Goal: Information Seeking & Learning: Learn about a topic

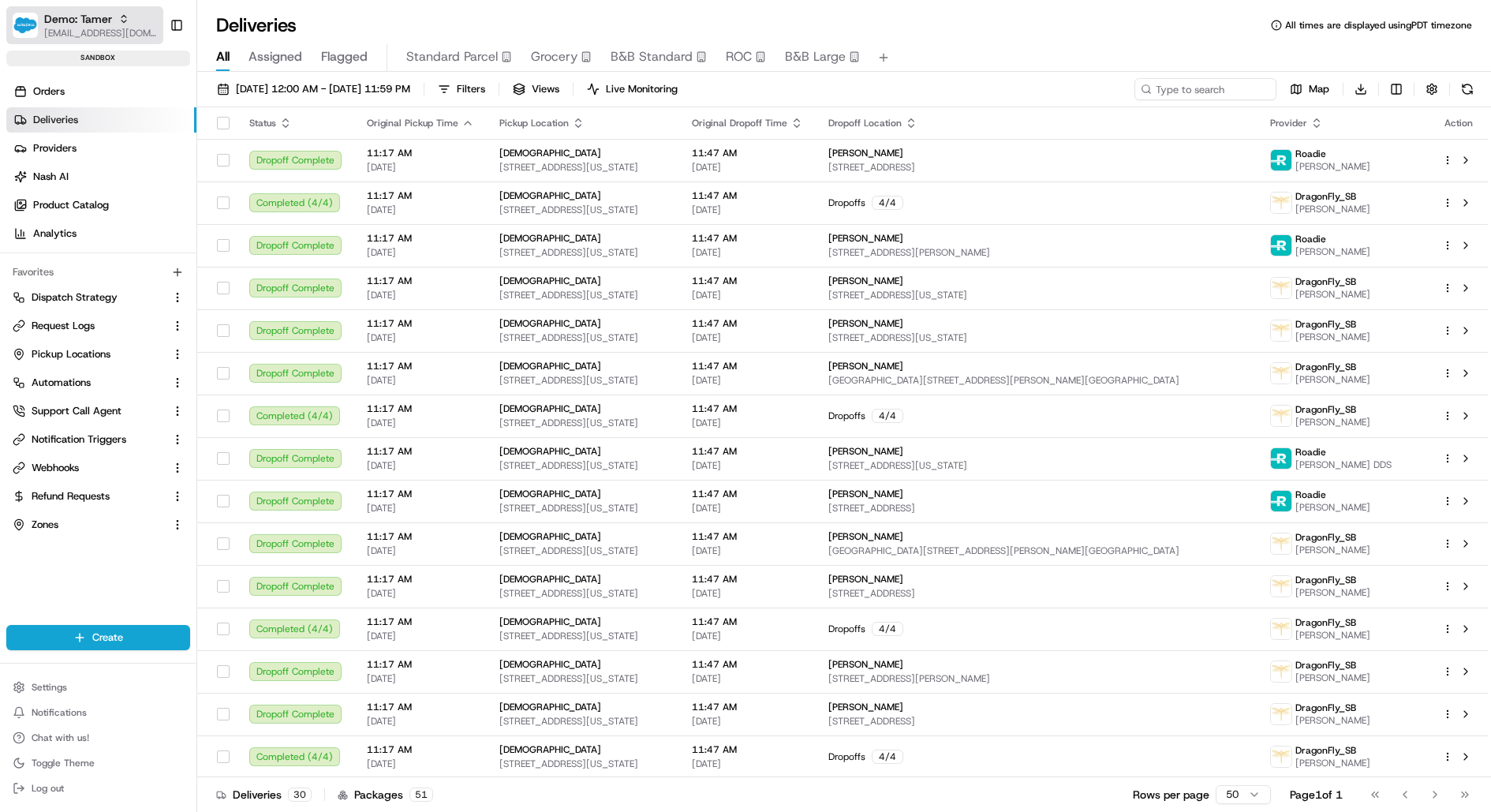
click at [84, 29] on span "[EMAIL_ADDRESS][DOMAIN_NAME]" at bounding box center [101, 33] width 113 height 13
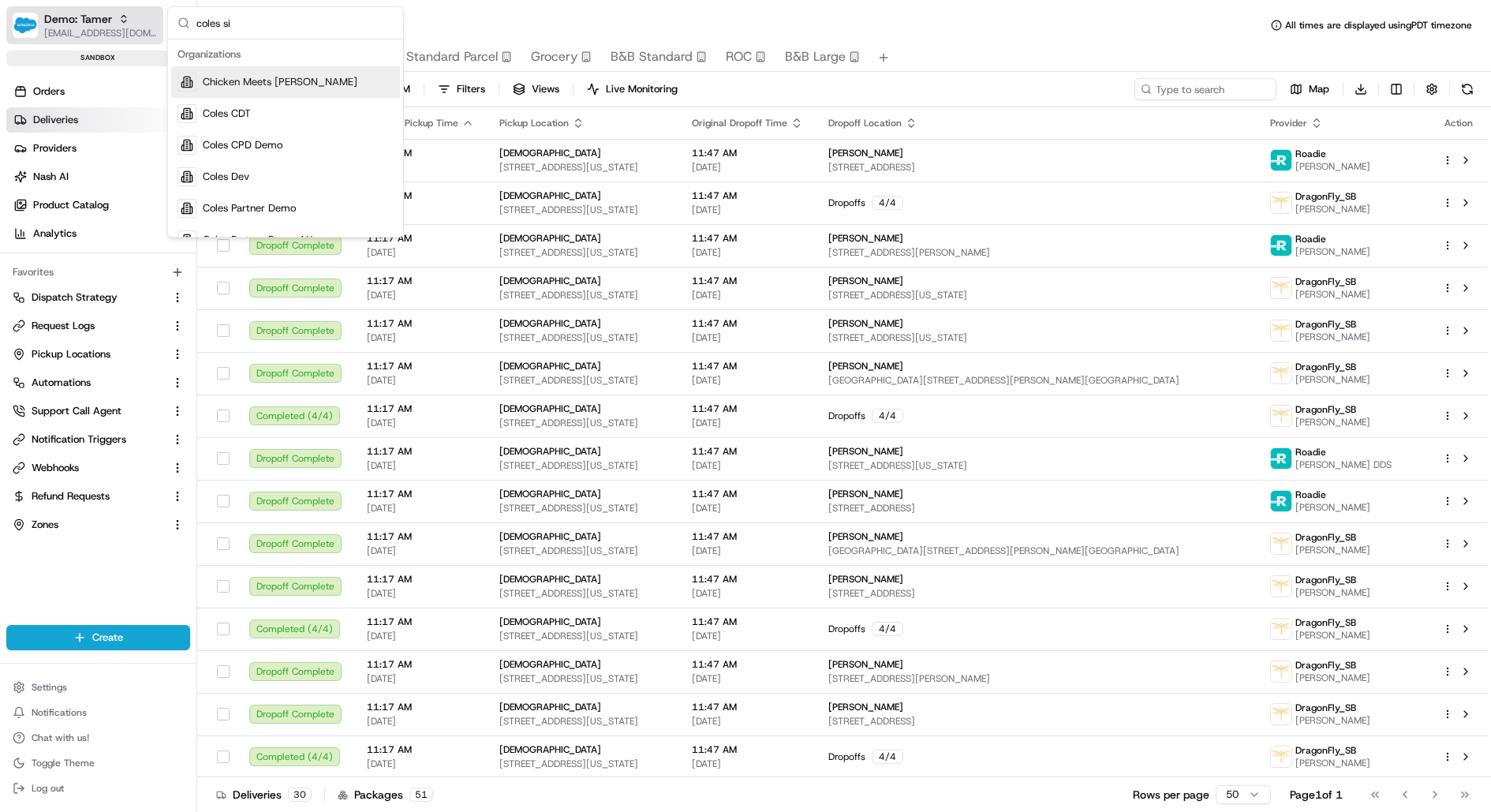
type input "coles sit"
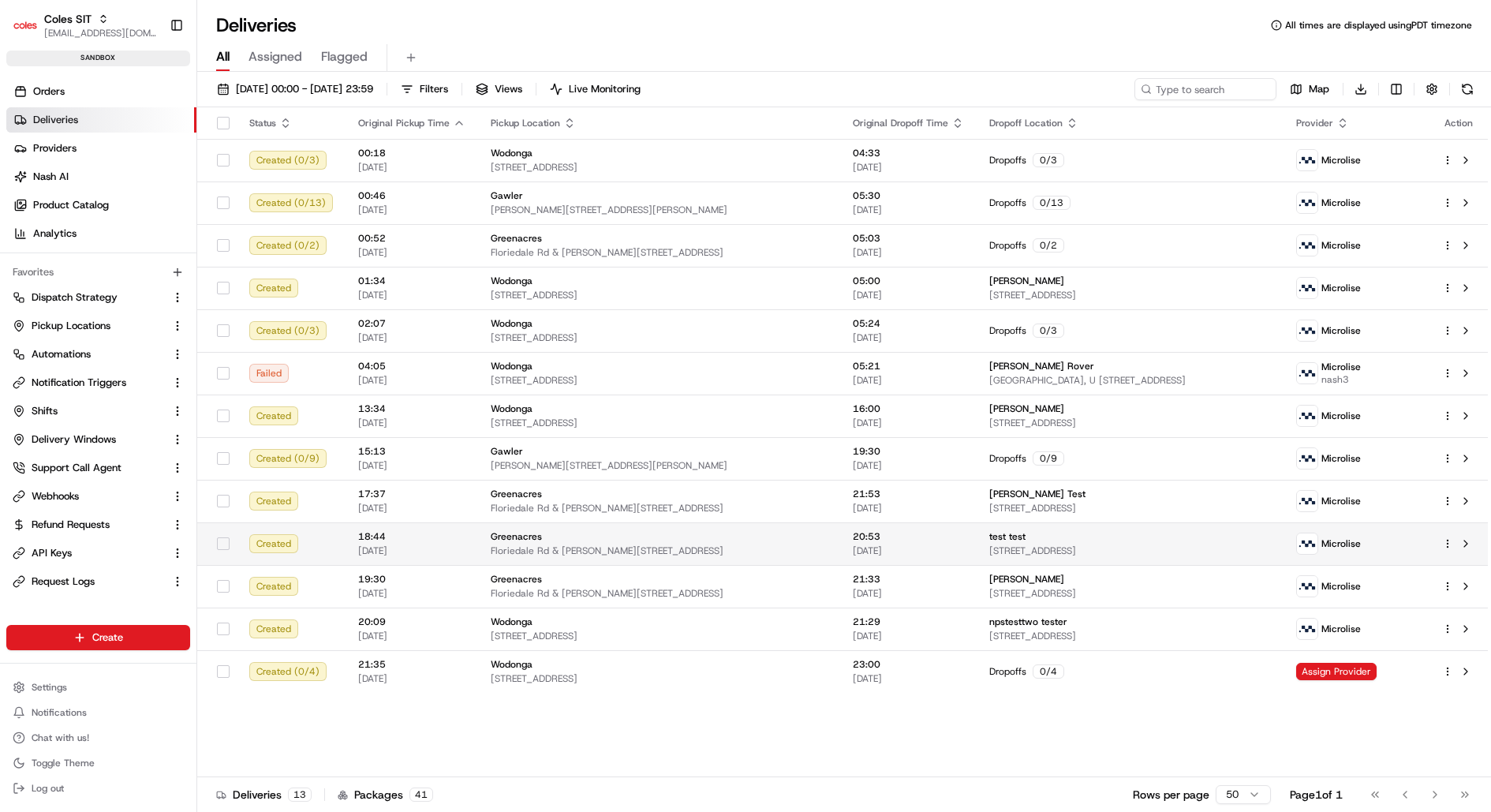
click at [1449, 537] on html "Coles SIT [EMAIL_ADDRESS][DOMAIN_NAME] Toggle Sidebar sandbox Orders Deliveries…" at bounding box center [745, 406] width 1491 height 812
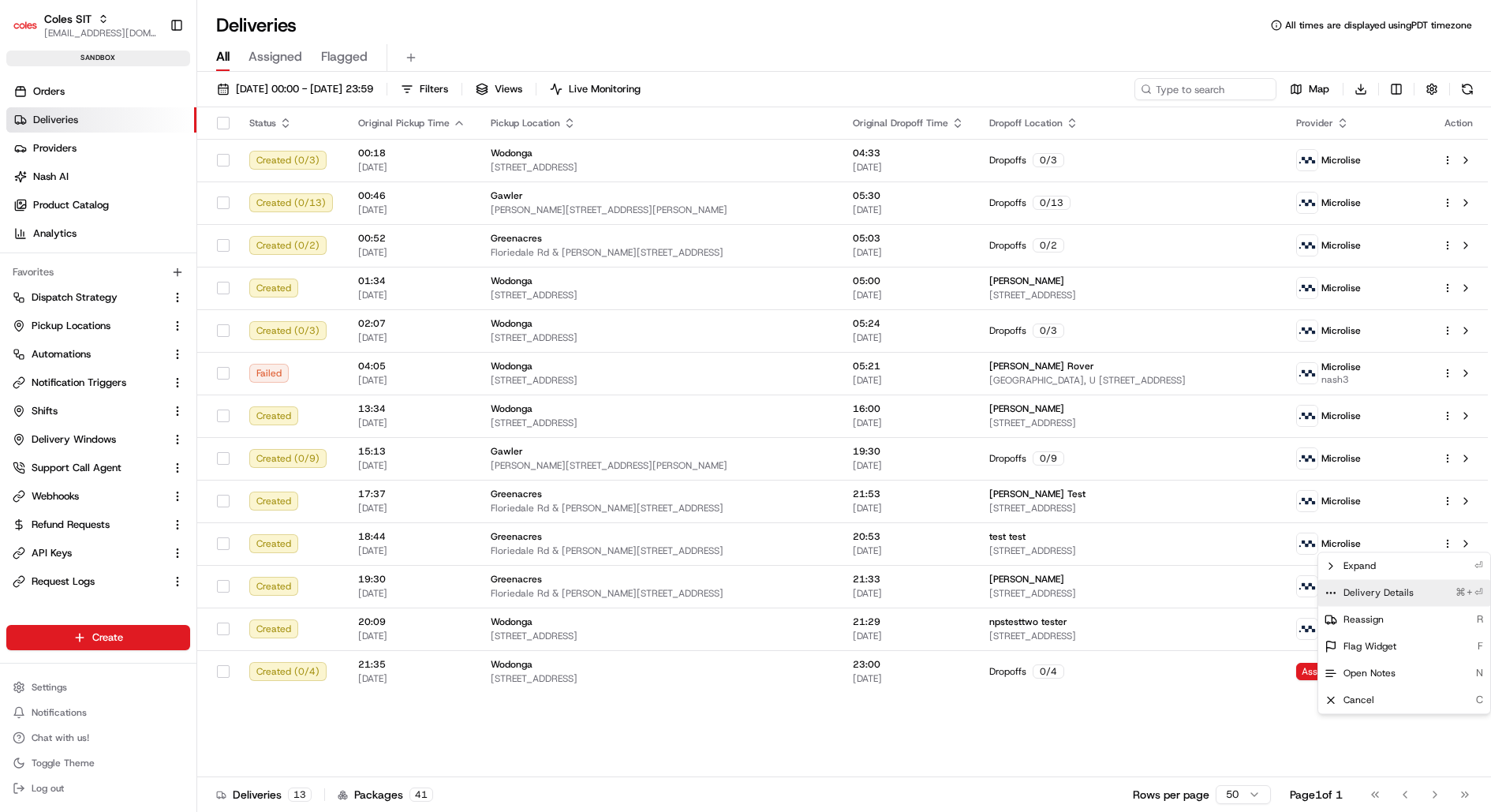
click at [1404, 600] on div "Delivery Details ⌘+⏎" at bounding box center [1405, 592] width 172 height 27
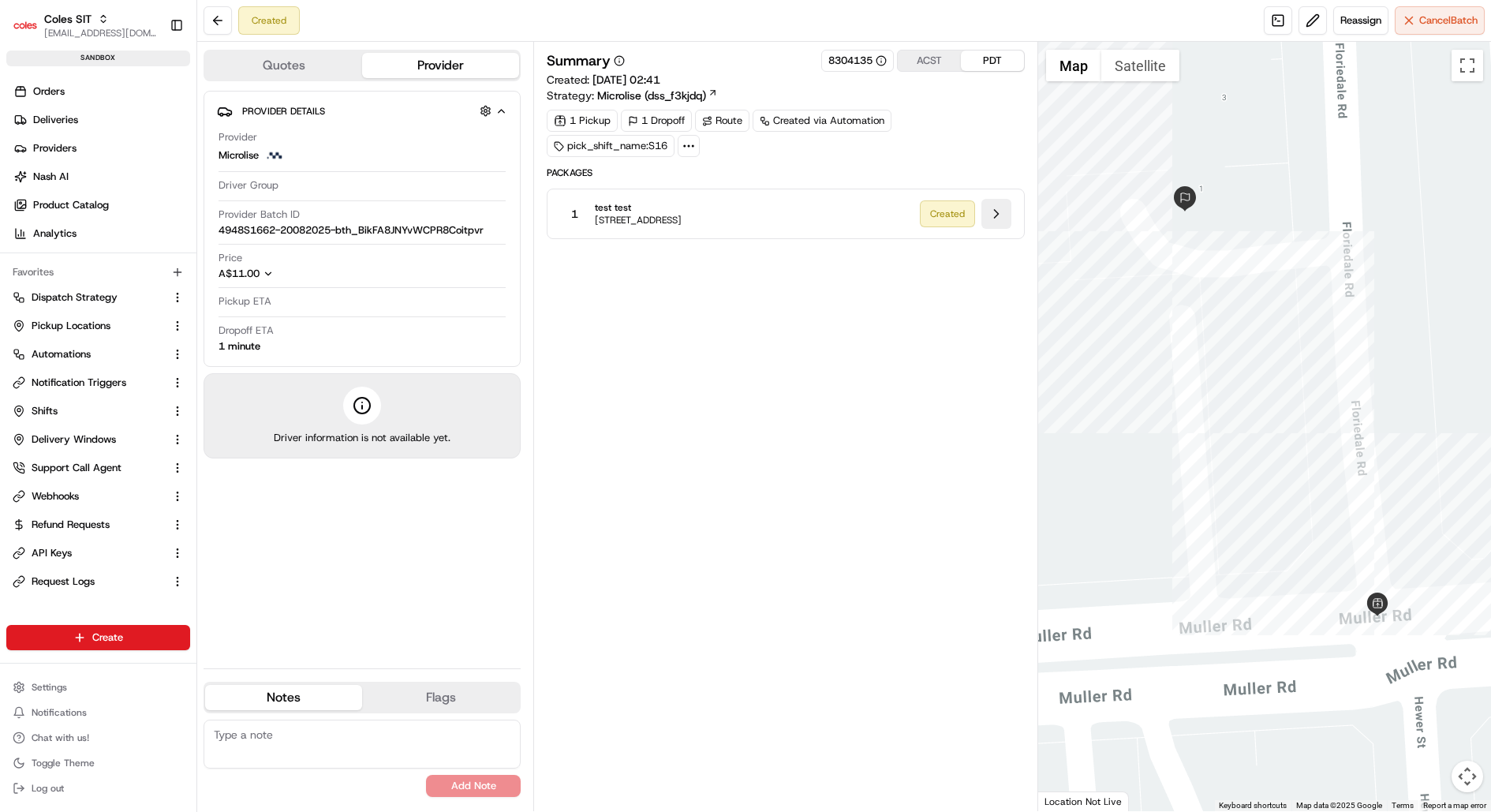
click at [999, 217] on button at bounding box center [997, 213] width 30 height 30
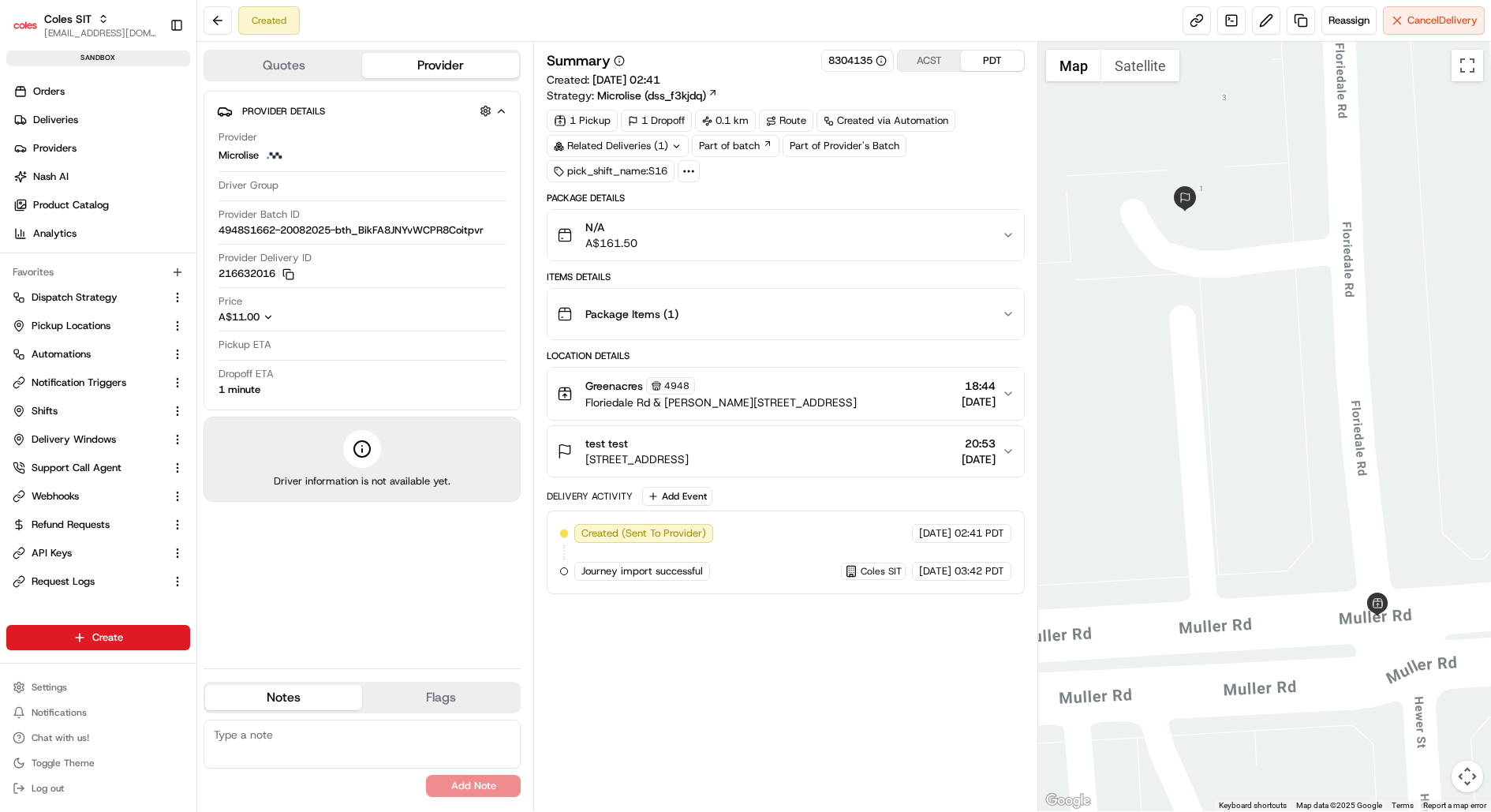
click at [851, 298] on div "Package Items ( 1 )" at bounding box center [780, 314] width 445 height 32
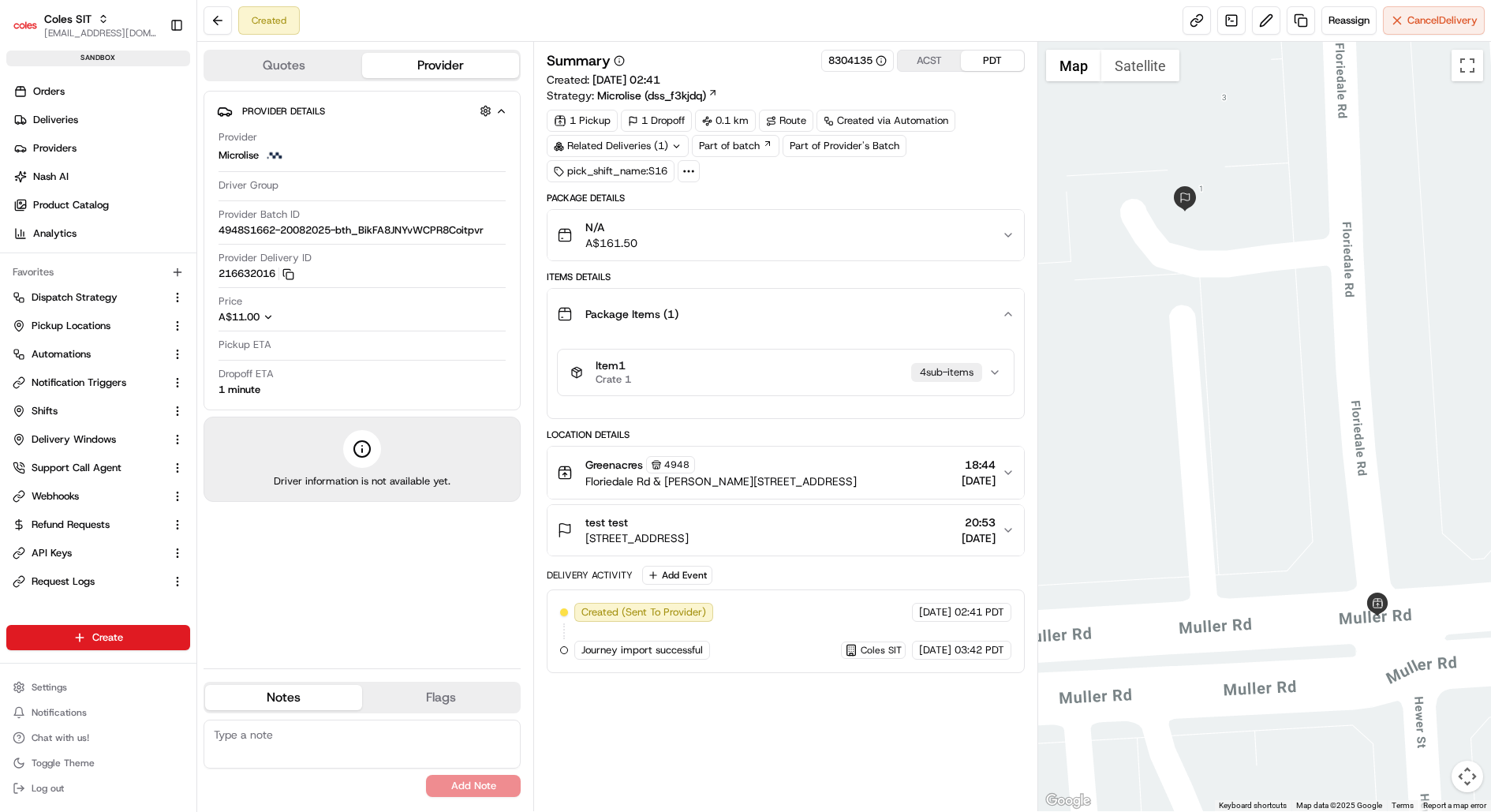
click at [820, 374] on div "Item 1 Crate 1 4 sub-item s" at bounding box center [779, 371] width 418 height 27
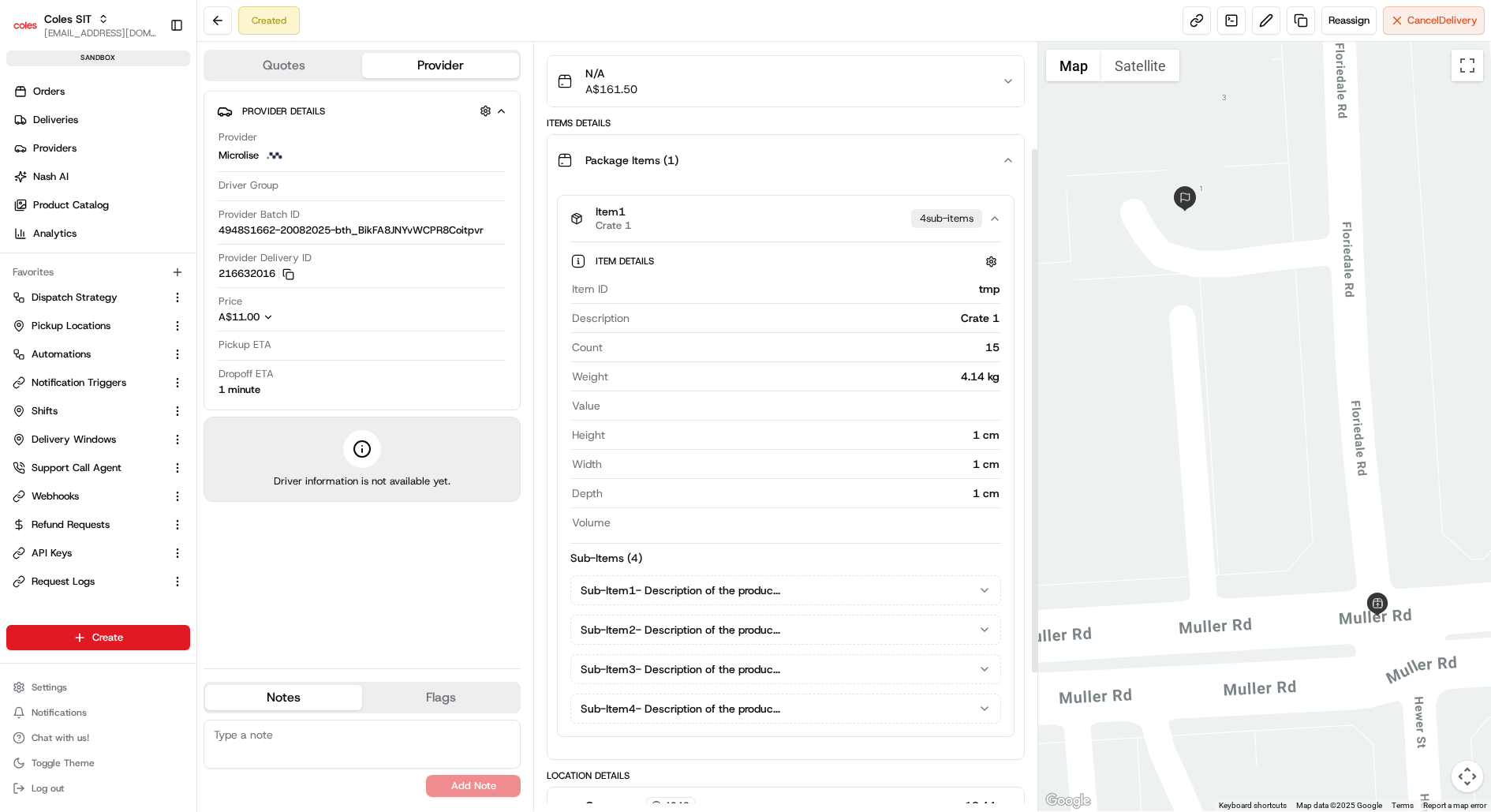
scroll to position [158, 0]
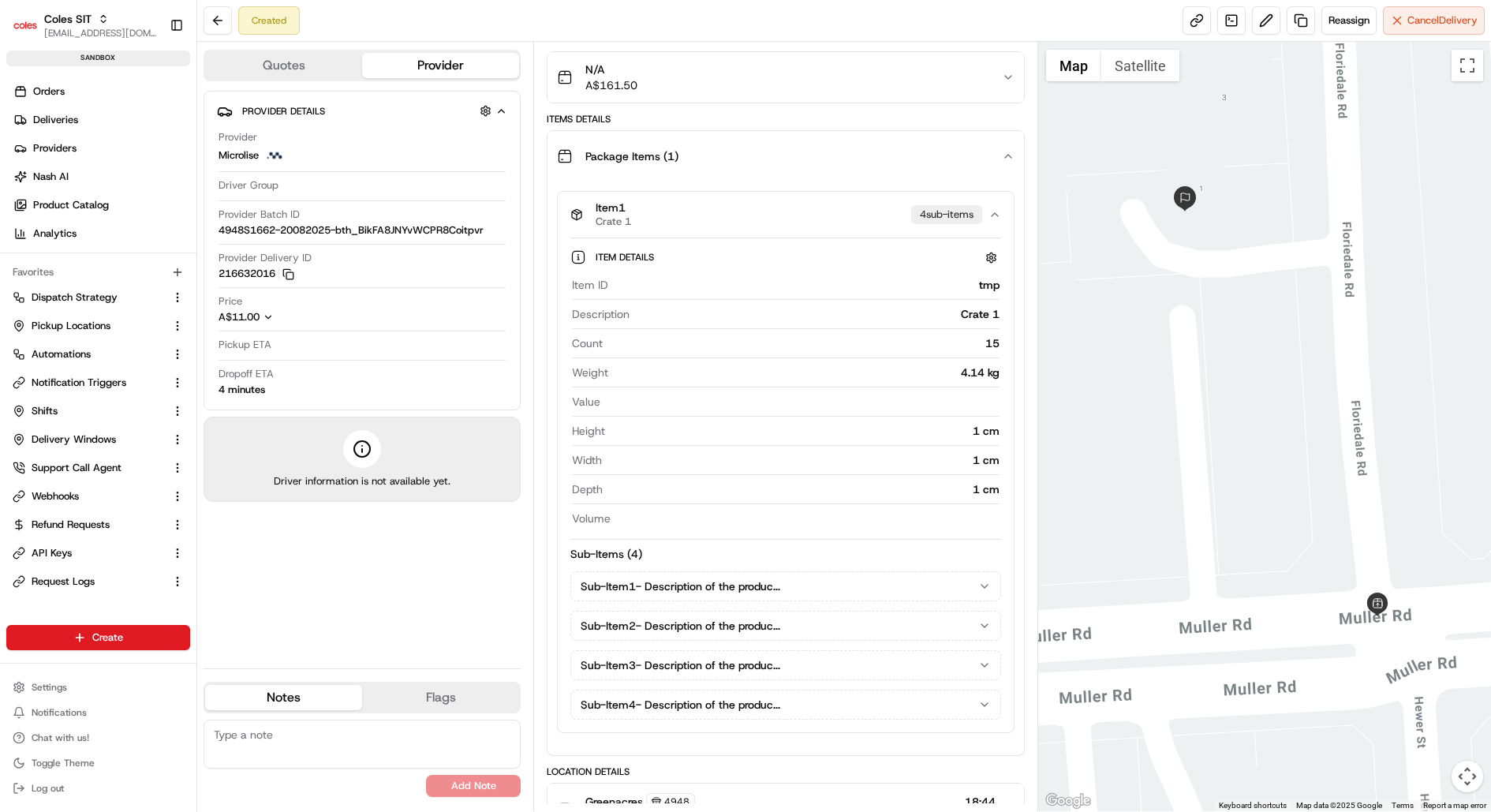
click at [991, 572] on button "Sub-Item 1 - Description of the produc..." at bounding box center [786, 586] width 429 height 29
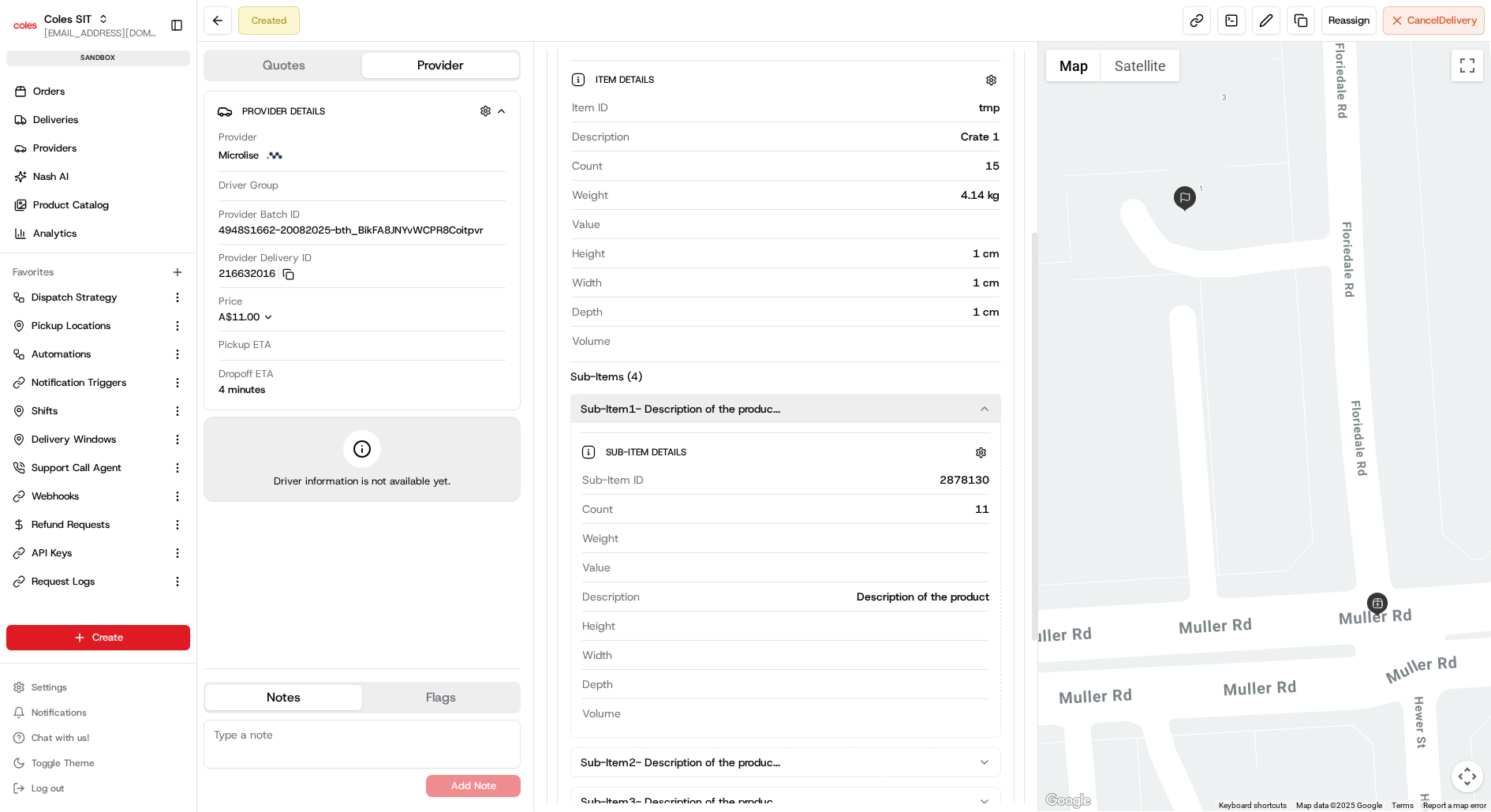
scroll to position [363, 0]
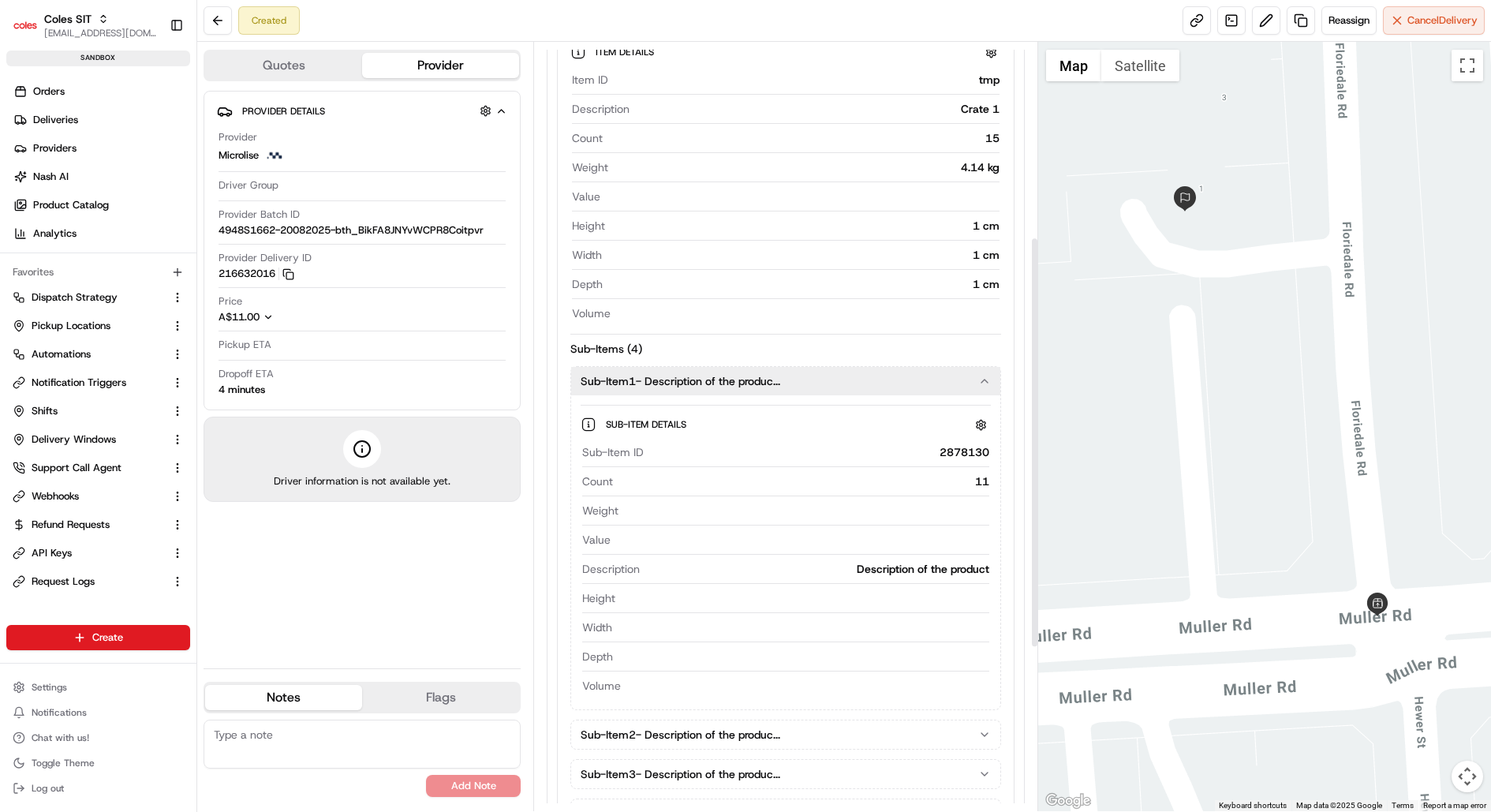
click at [963, 376] on div "Sub-Item 1 - Description of the produc..." at bounding box center [780, 381] width 398 height 16
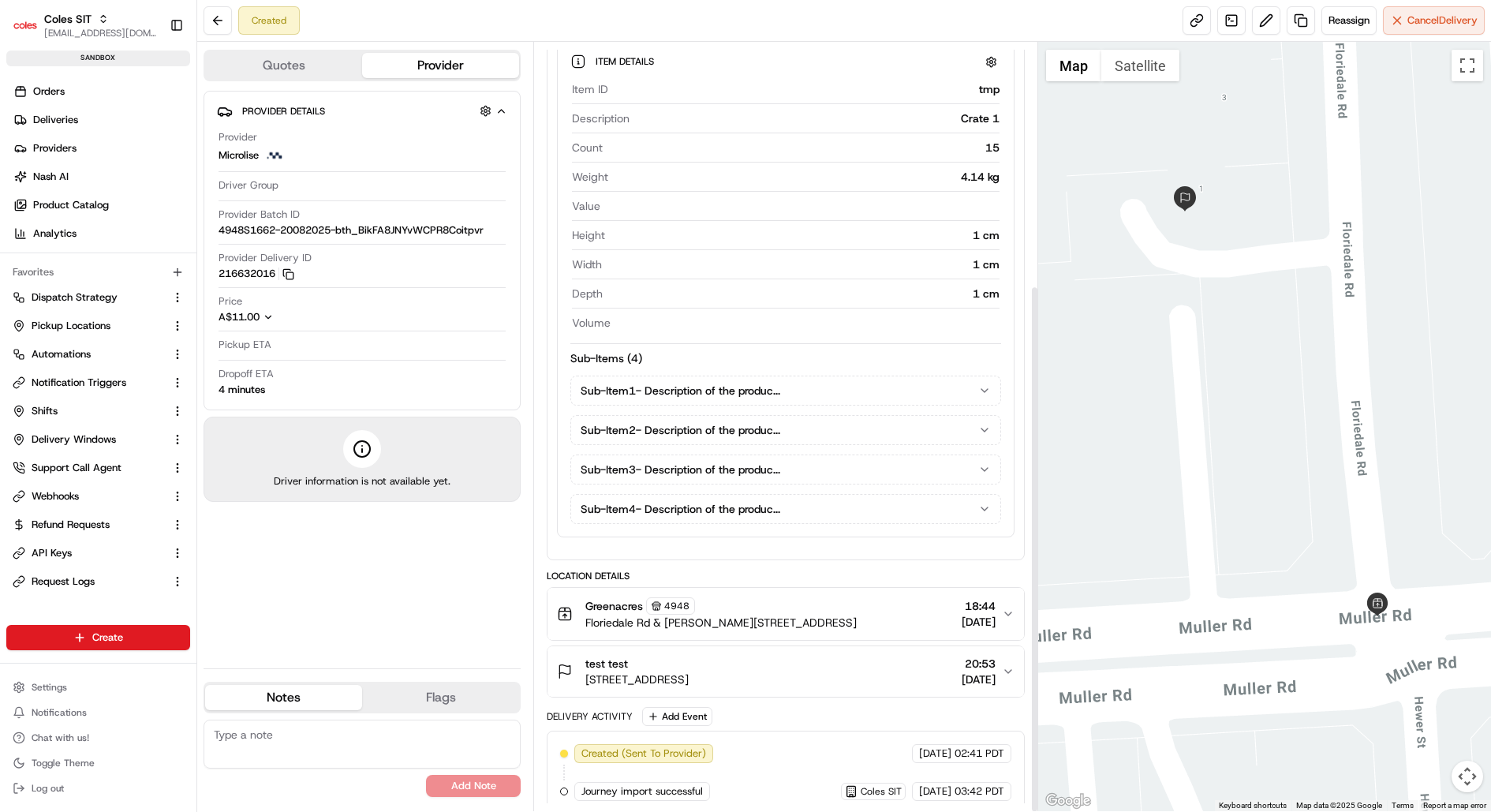
click at [963, 435] on button "Sub-Item 2 - Description of the produc..." at bounding box center [786, 430] width 429 height 29
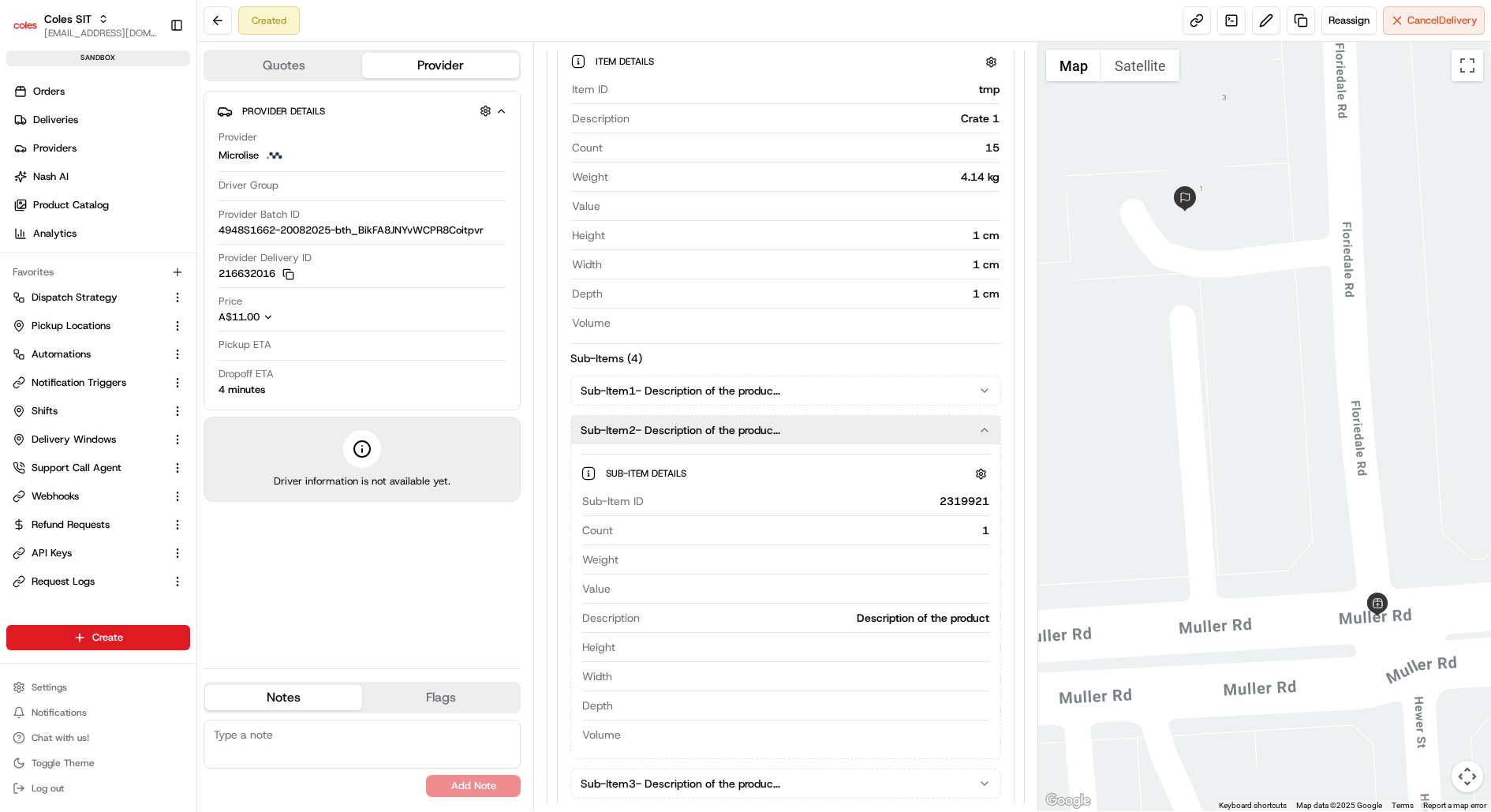
click at [963, 435] on button "Sub-Item 2 - Description of the produc..." at bounding box center [786, 430] width 429 height 29
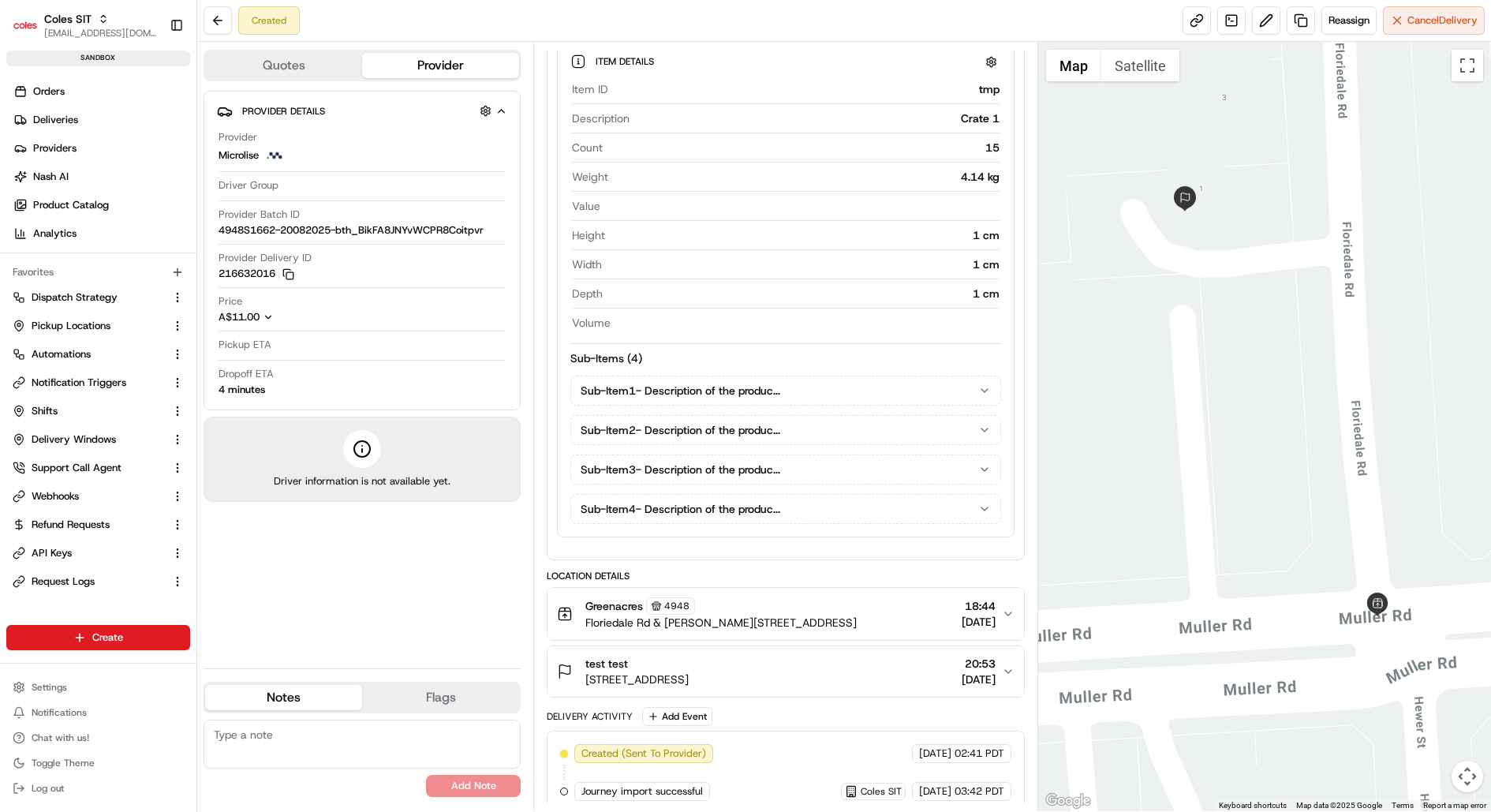
click at [962, 461] on div "Sub-Item 3 - Description of the produc..." at bounding box center [780, 469] width 398 height 16
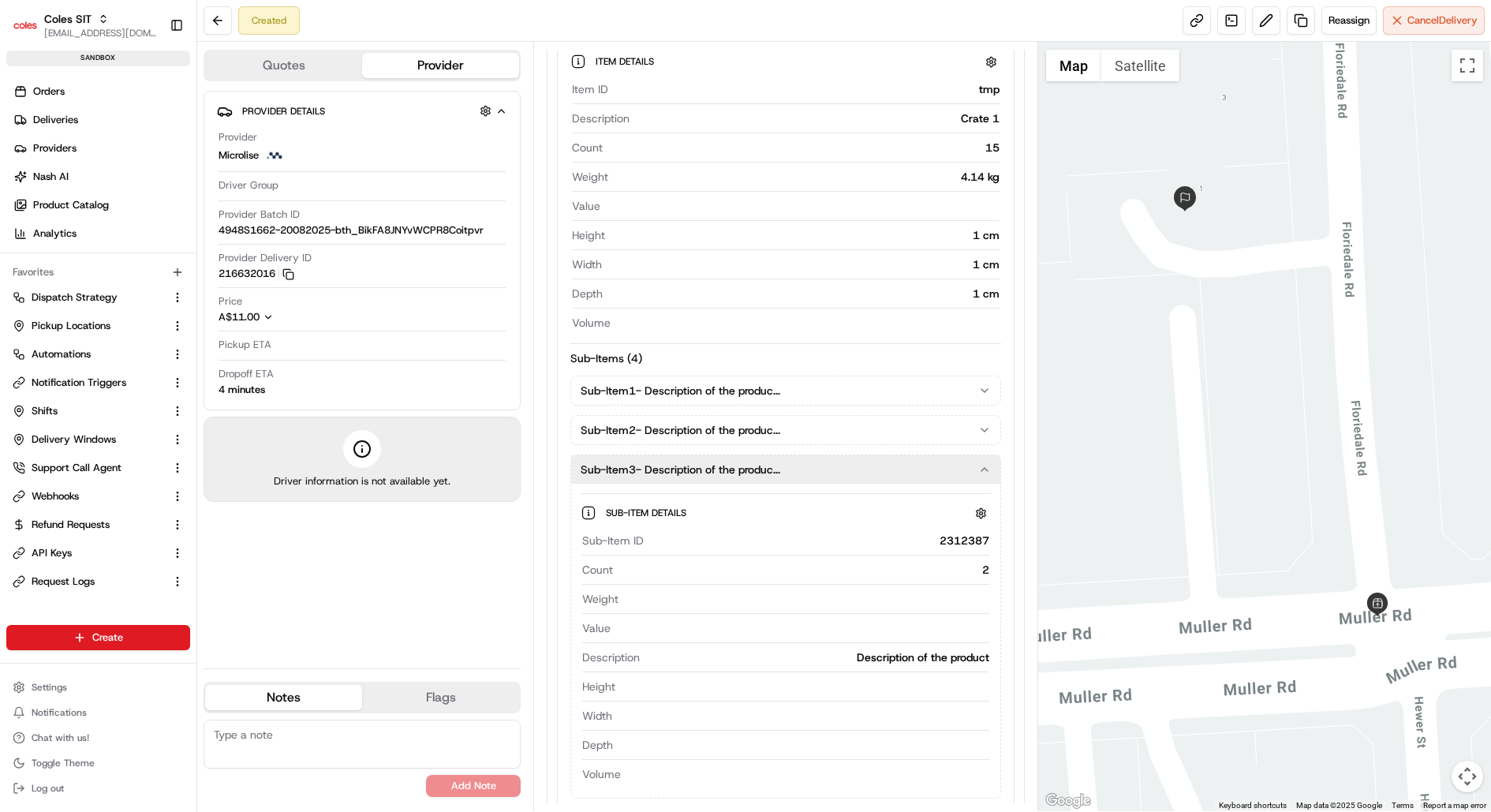
click at [962, 461] on div "Sub-Item 3 - Description of the produc..." at bounding box center [780, 469] width 398 height 16
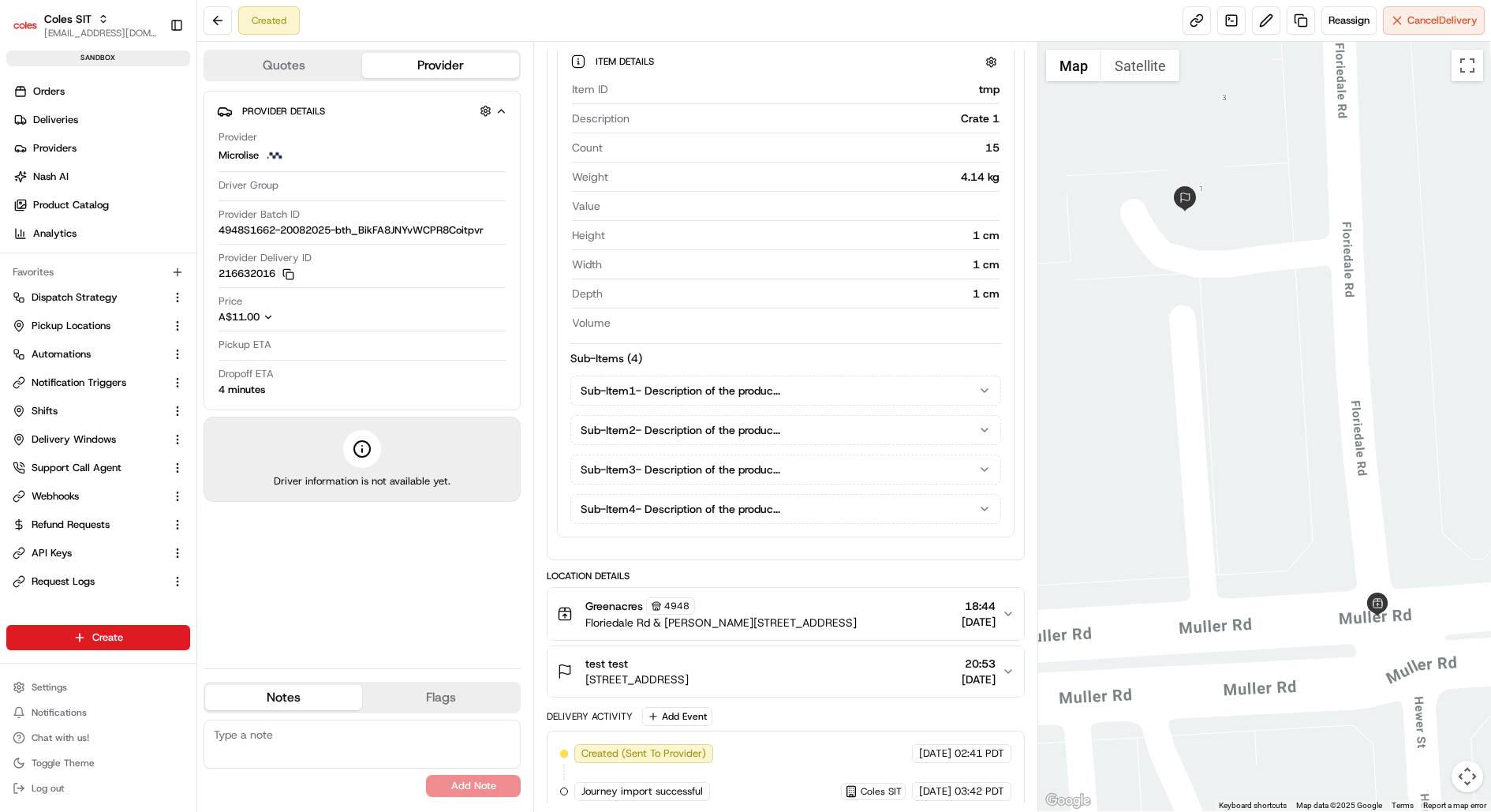
click at [962, 514] on button "Sub-Item 4 - Description of the produc..." at bounding box center [786, 509] width 429 height 29
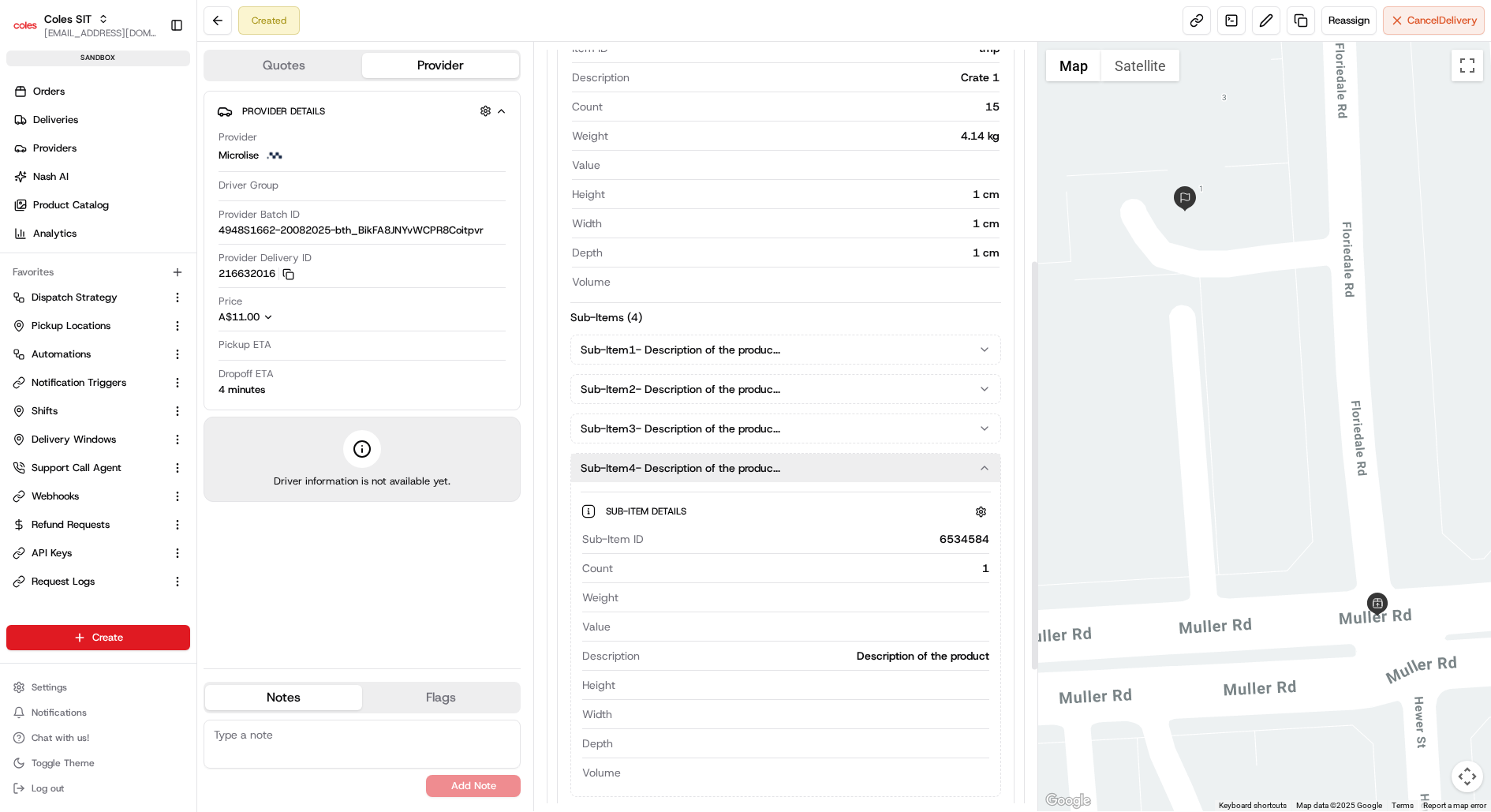
scroll to position [417, 0]
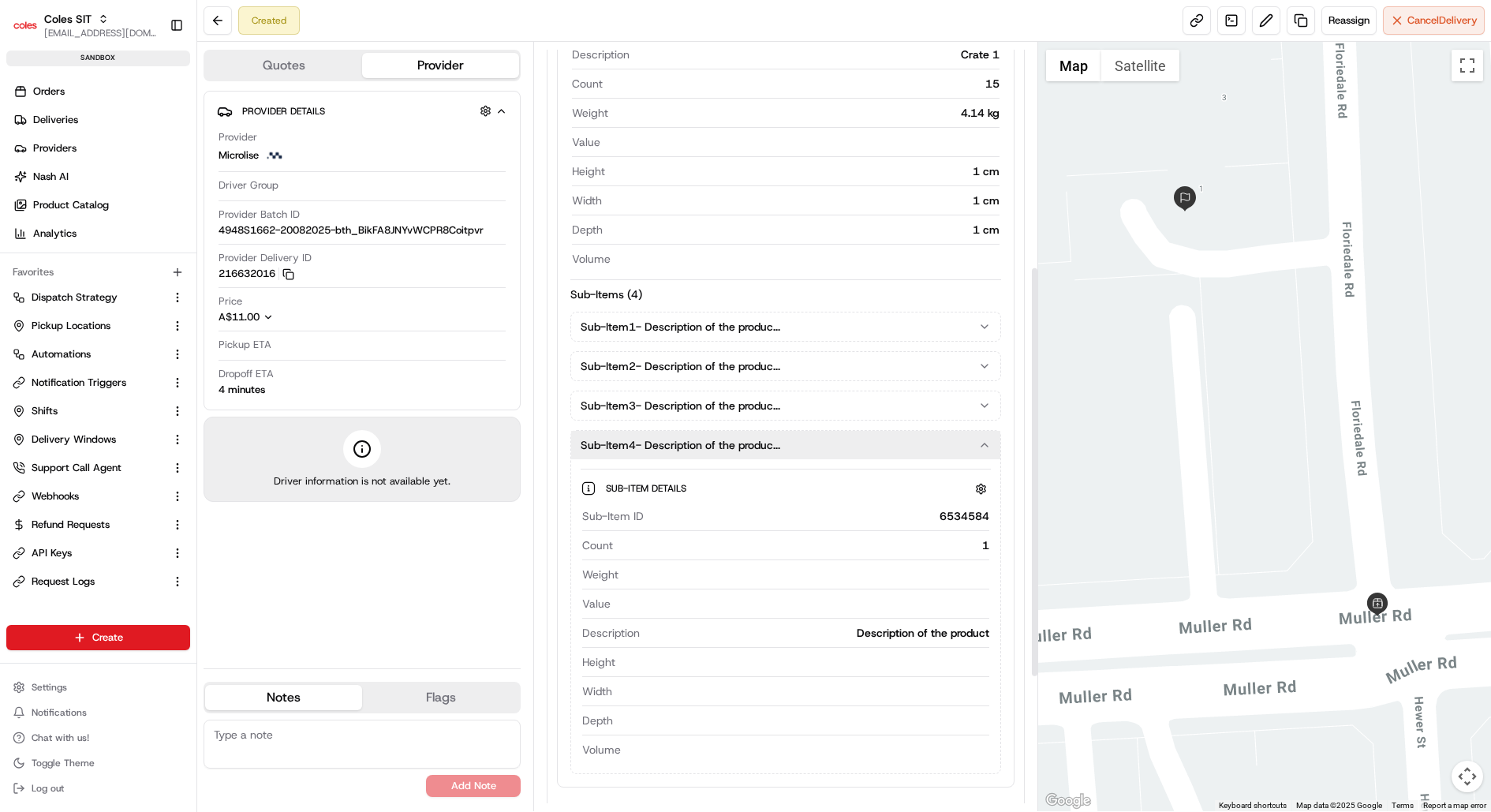
click at [973, 437] on div "Sub-Item 4 - Description of the produc..." at bounding box center [780, 445] width 398 height 16
